Goal: Information Seeking & Learning: Learn about a topic

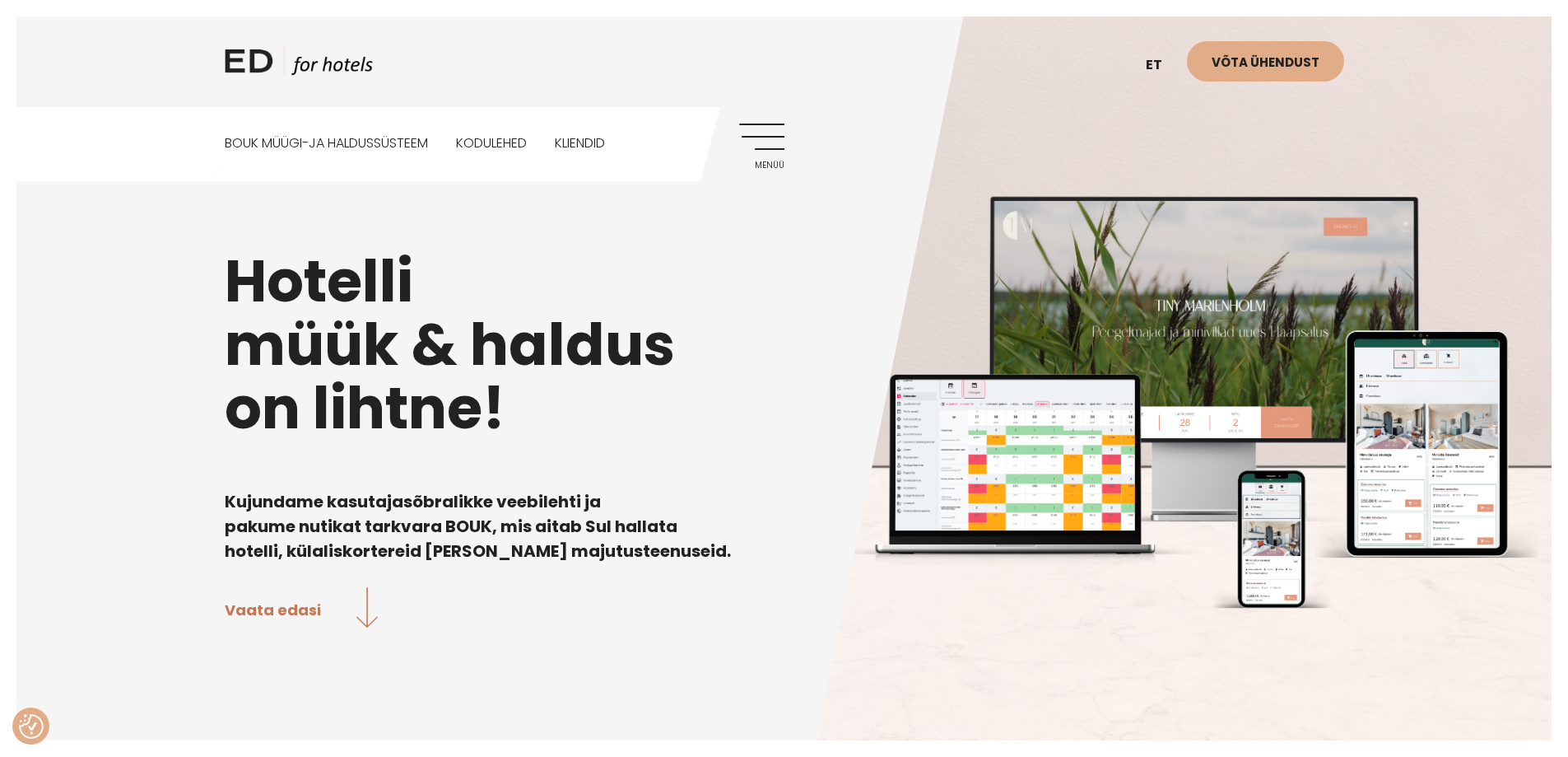
click at [772, 146] on link "Menüü" at bounding box center [762, 146] width 45 height 45
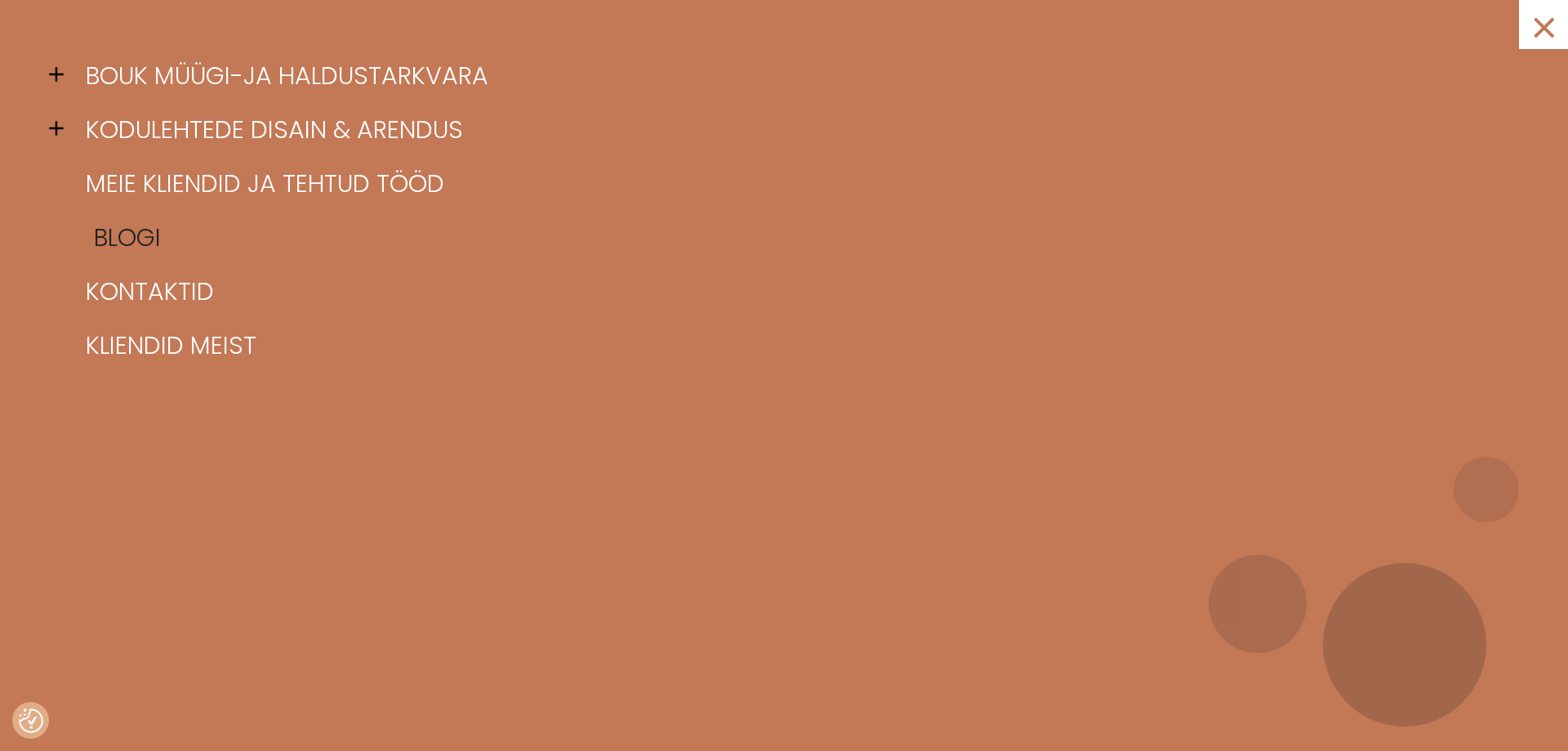
click at [120, 253] on link "Blogi" at bounding box center [804, 237] width 1445 height 54
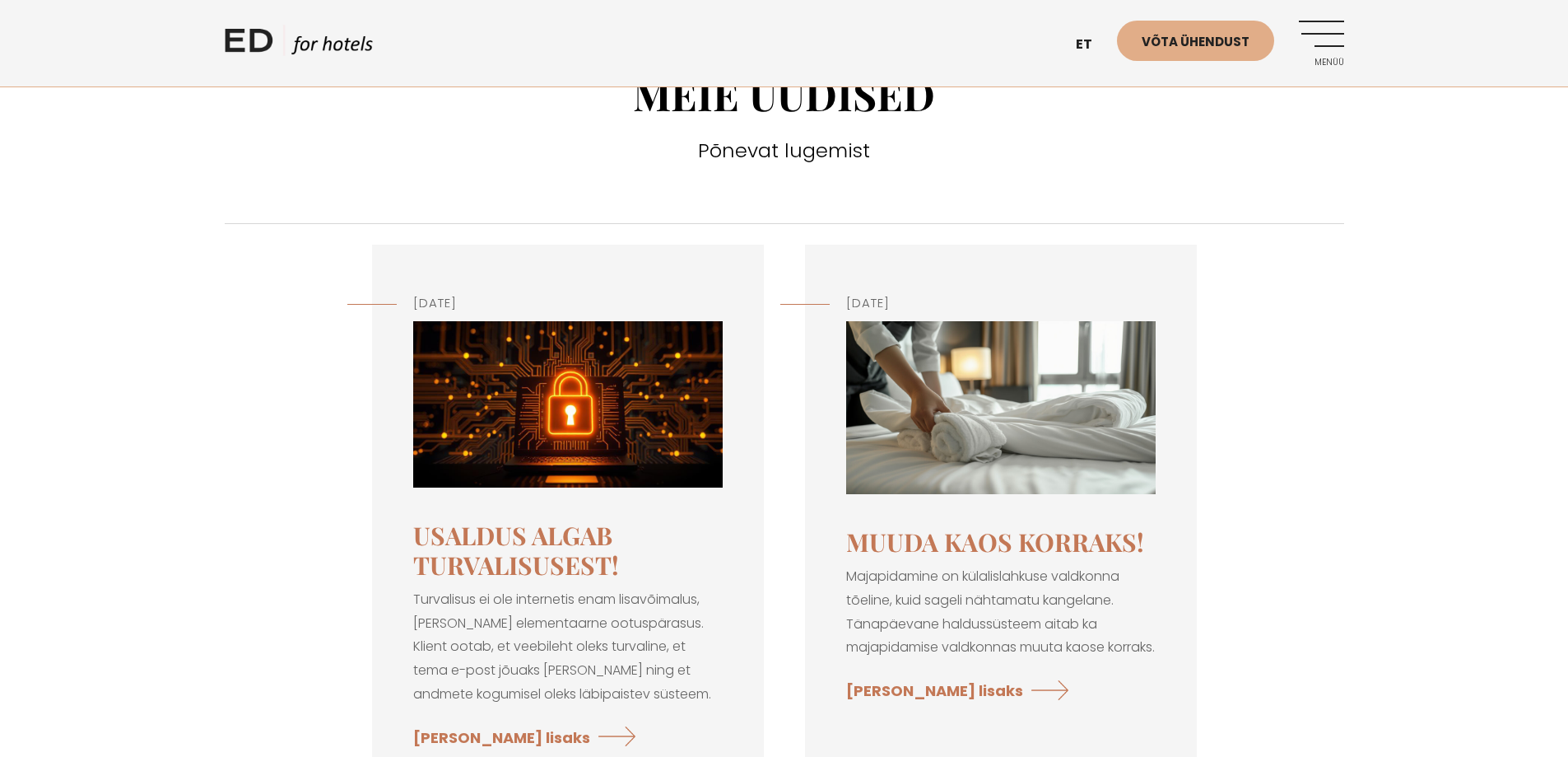
scroll to position [82, 0]
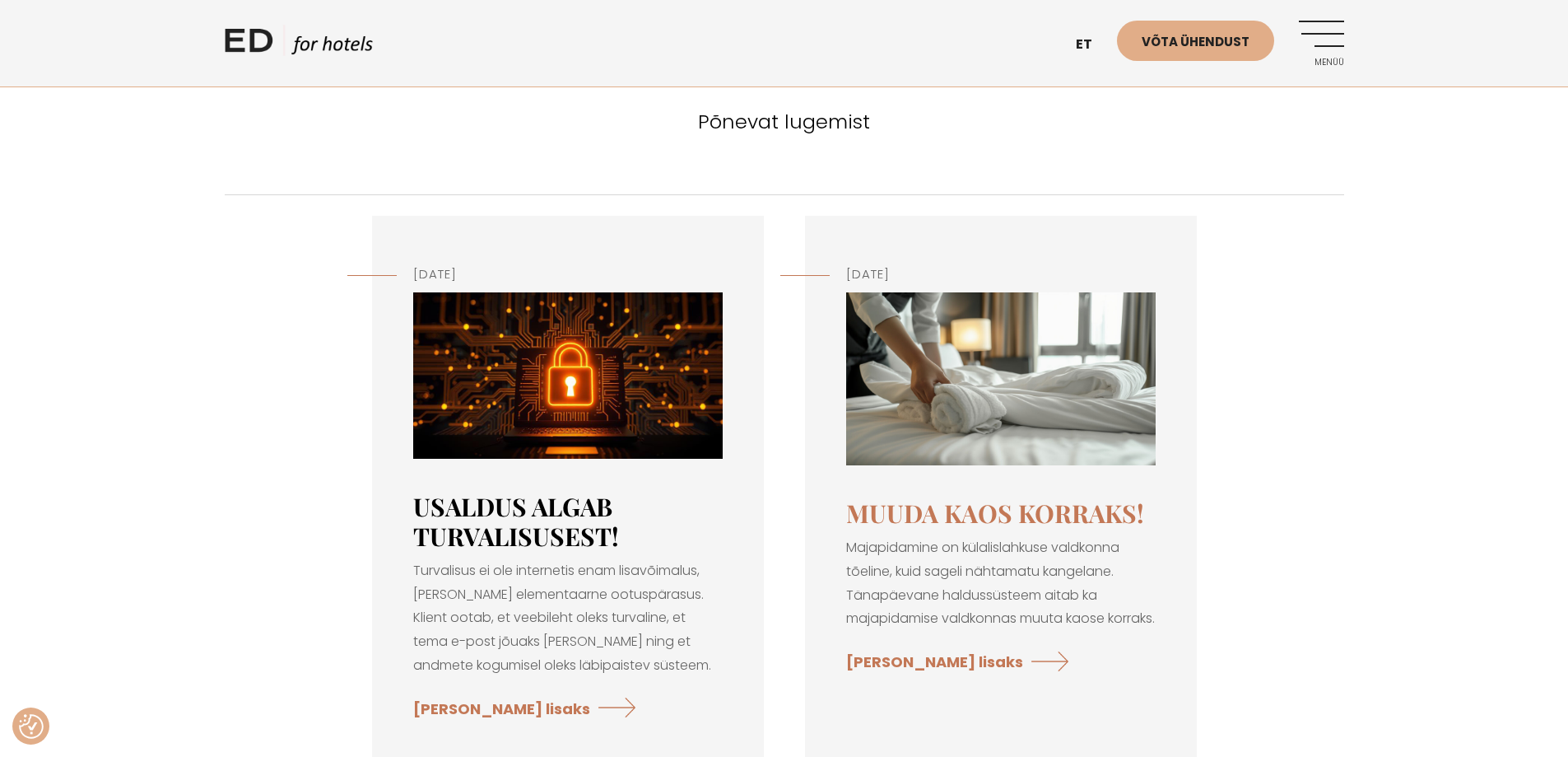
click at [533, 527] on link "Usaldus algab turvalisusest!" at bounding box center [516, 521] width 206 height 62
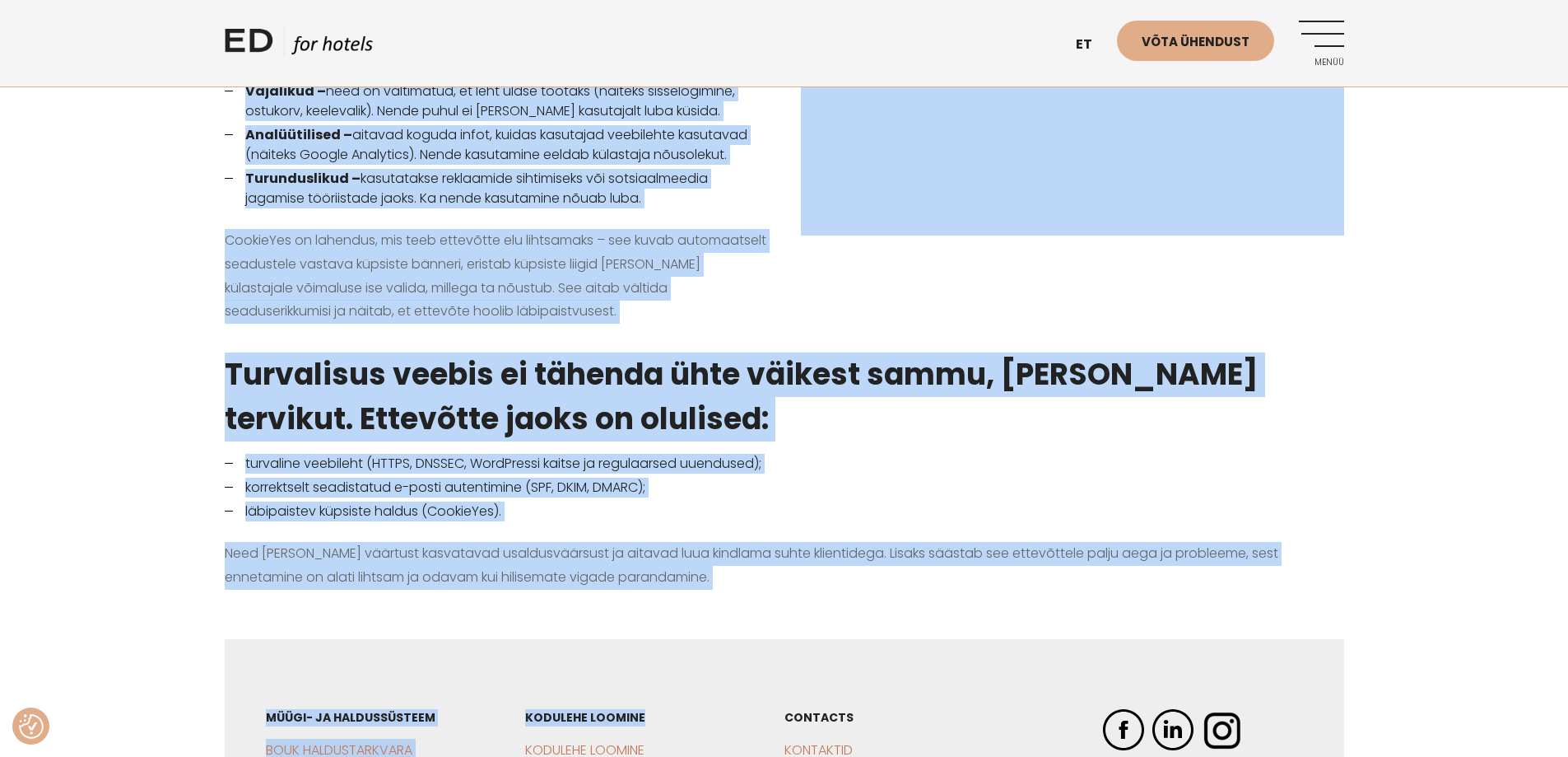
scroll to position [1811, 0]
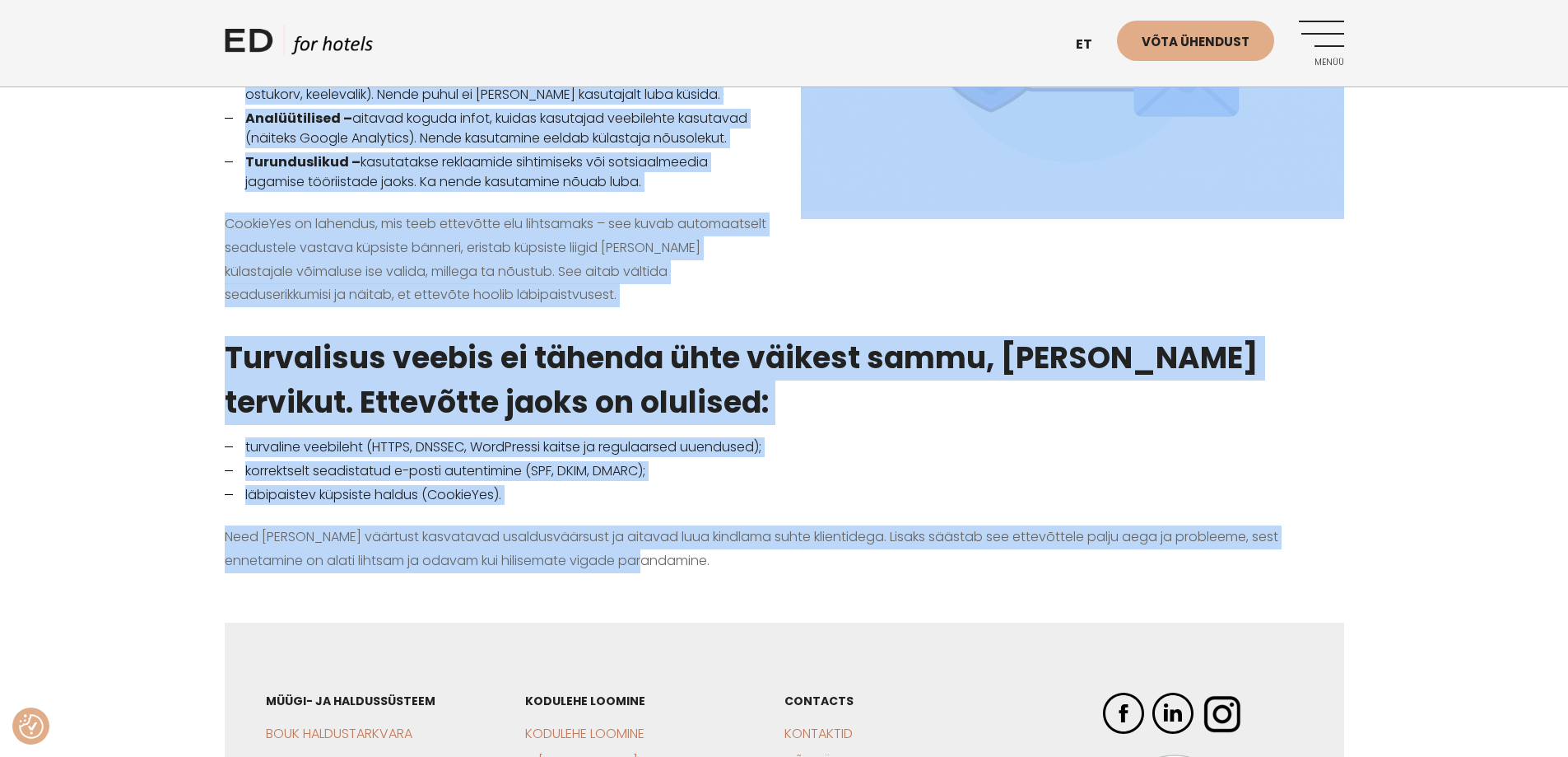
drag, startPoint x: 619, startPoint y: 214, endPoint x: 671, endPoint y: 525, distance: 315.3
copy div "Loremi dolors ame consectet ad e-seddo eiusmodtem – inci utlab etdoloremagnaal …"
click at [671, 525] on p "Need [PERSON_NAME] väärtust kasvatavad usaldusväärsust ja aitavad luua kindlama…" at bounding box center [784, 549] width 1120 height 48
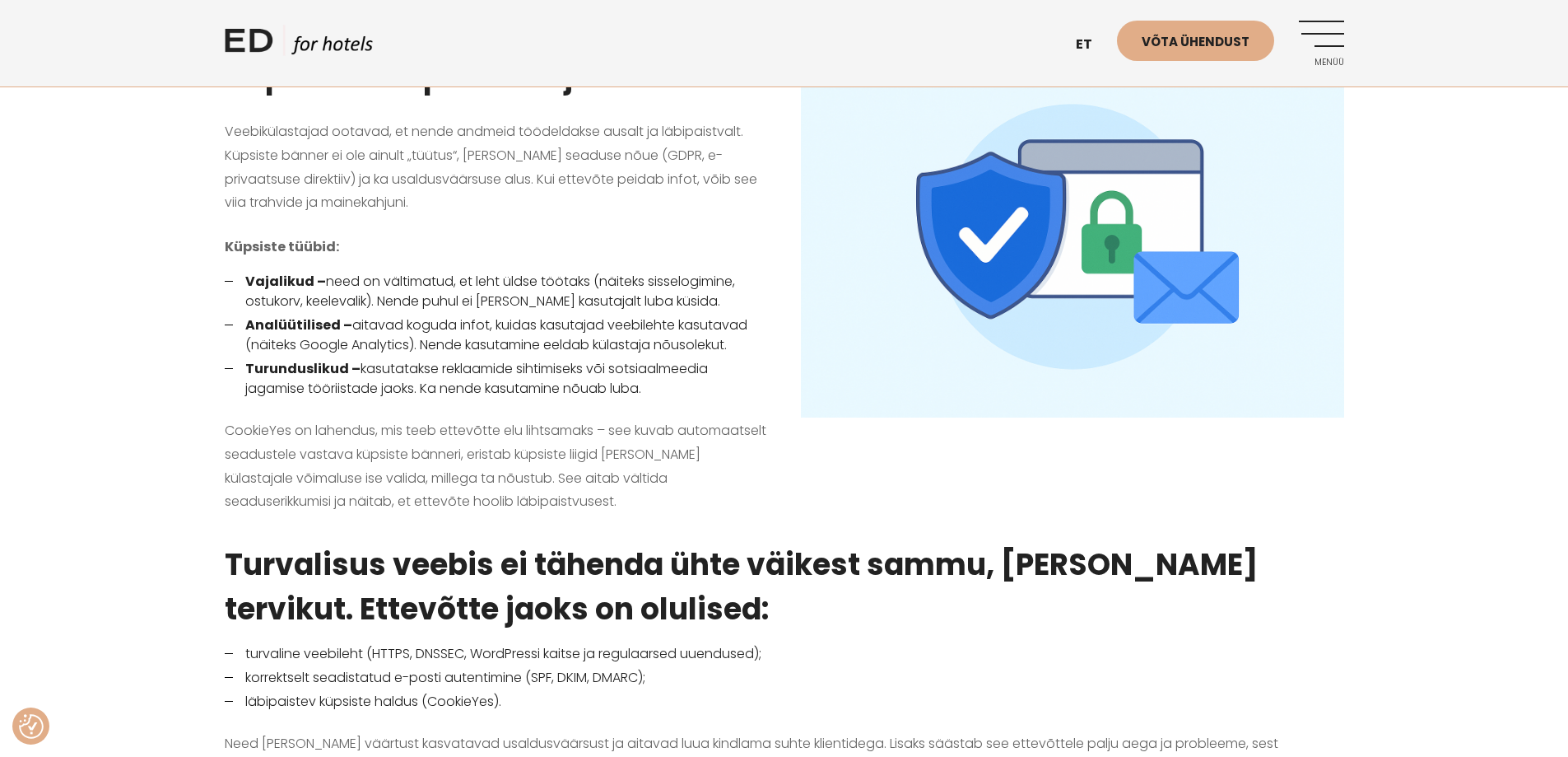
scroll to position [1599, 0]
